Goal: Transaction & Acquisition: Download file/media

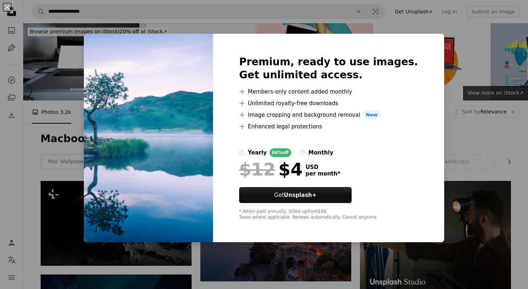
scroll to position [780, 0]
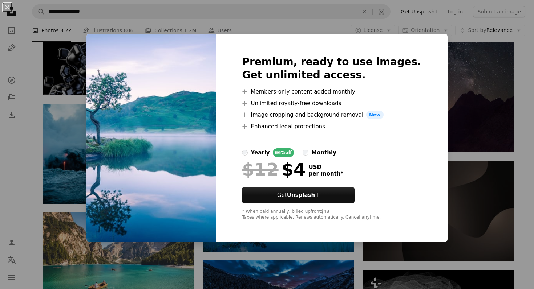
click at [432, 143] on div "An X shape Premium, ready to use images. Get unlimited access. A plus sign Memb…" at bounding box center [267, 144] width 534 height 289
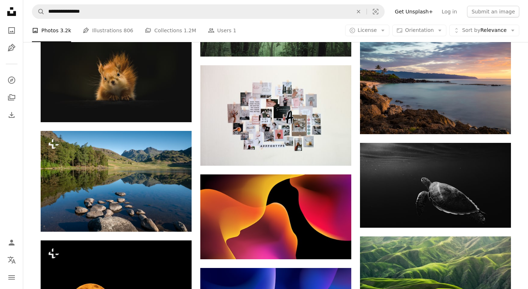
scroll to position [2246, 0]
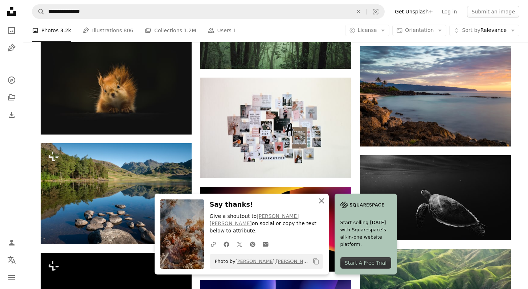
click at [326, 205] on icon "An X shape" at bounding box center [321, 201] width 9 height 9
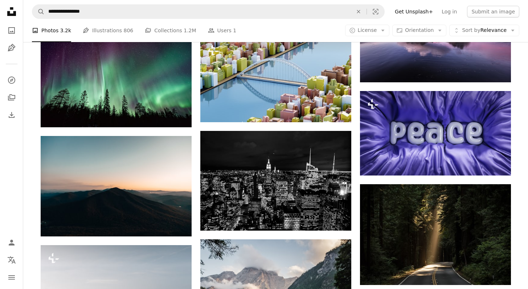
scroll to position [3957, 0]
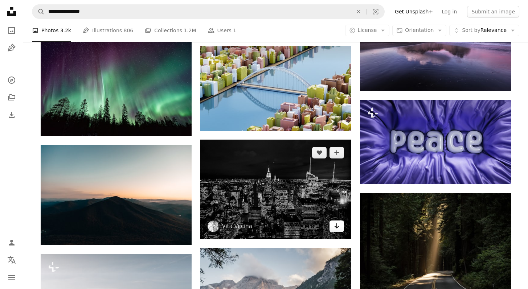
click at [340, 221] on link "Arrow pointing down" at bounding box center [337, 227] width 15 height 12
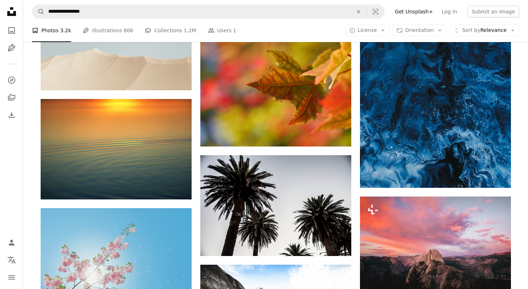
scroll to position [17992, 0]
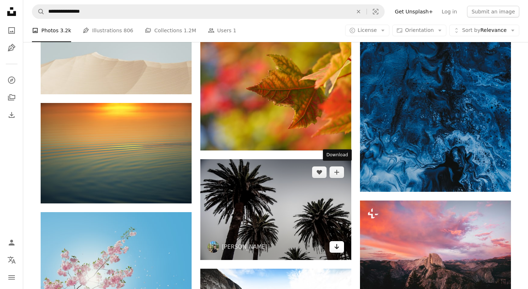
click at [338, 242] on icon "Arrow pointing down" at bounding box center [337, 246] width 6 height 9
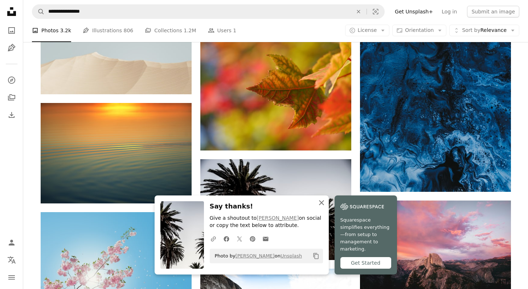
click at [326, 207] on icon "An X shape" at bounding box center [321, 203] width 9 height 9
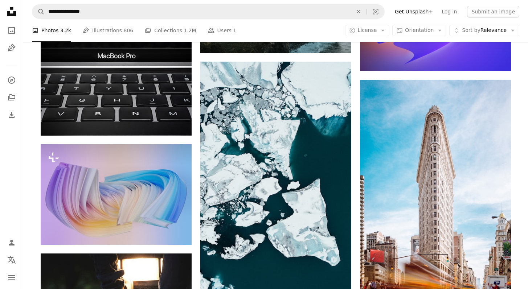
scroll to position [35753, 0]
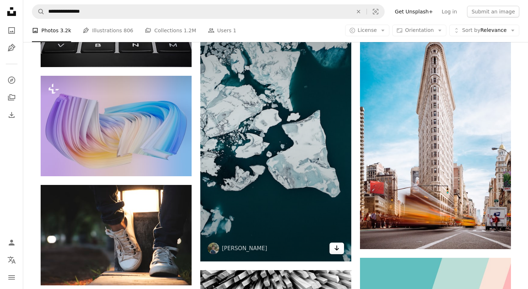
click at [335, 246] on icon "Download" at bounding box center [336, 248] width 5 height 5
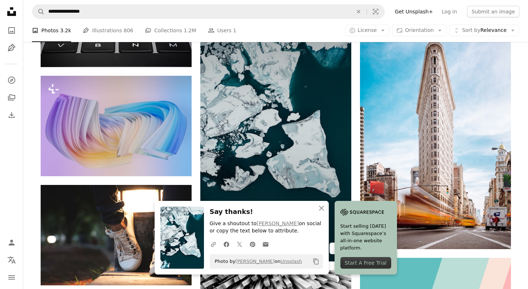
scroll to position [36119, 0]
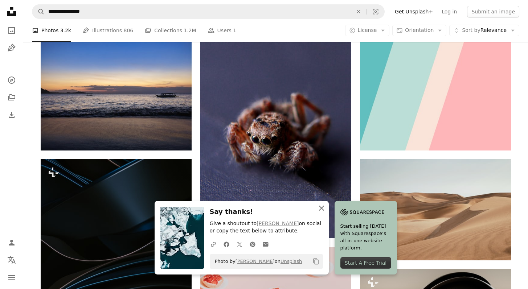
click at [326, 209] on icon "An X shape" at bounding box center [321, 208] width 9 height 9
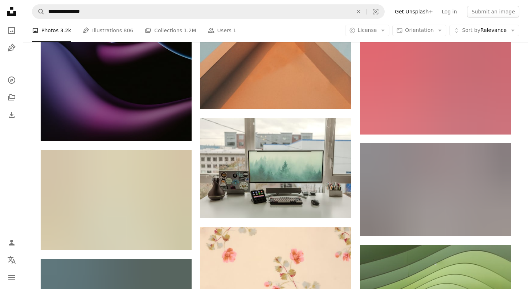
scroll to position [74950, 0]
